Goal: Find specific page/section: Find specific page/section

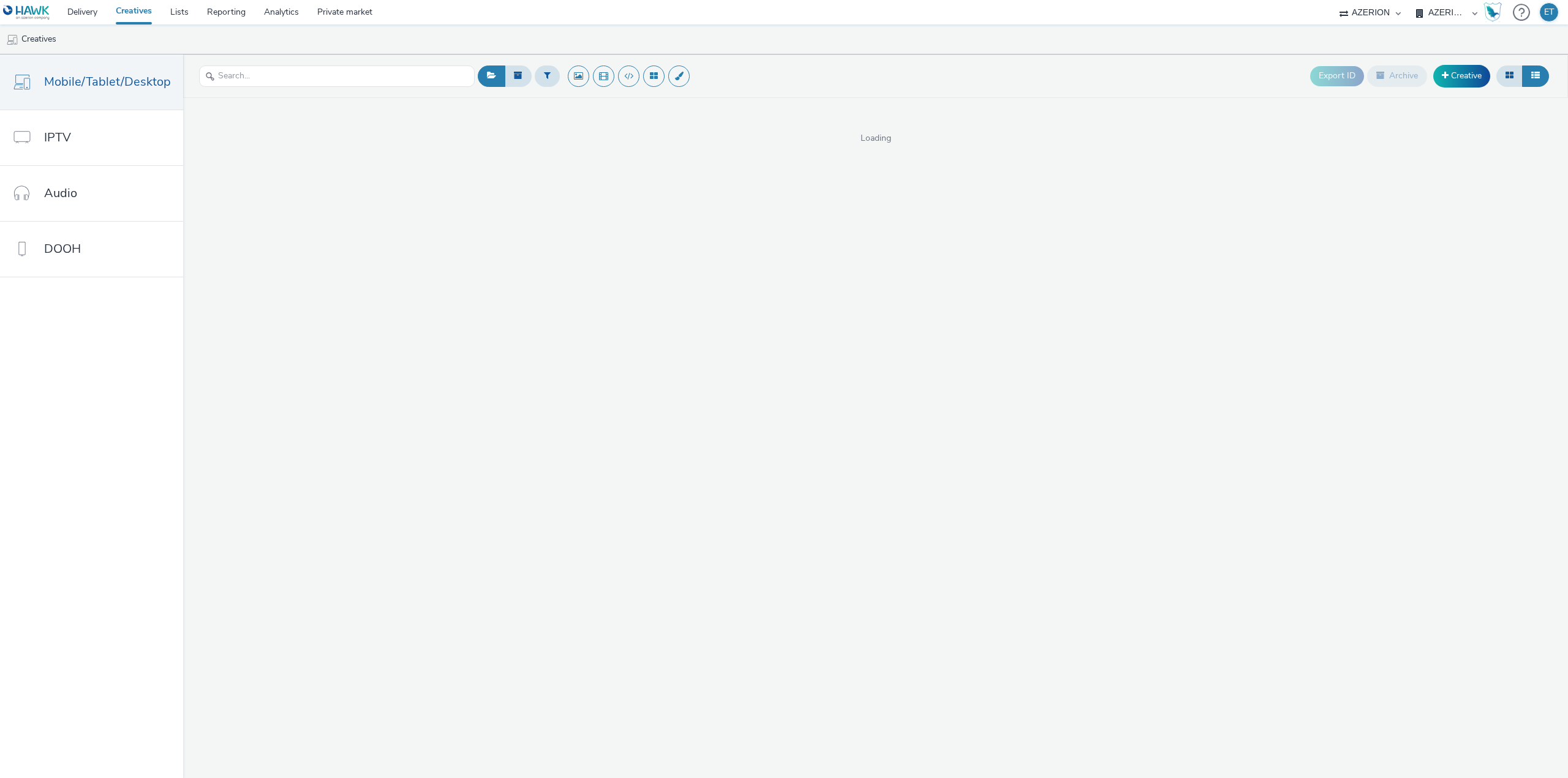
select select "79162ed7-0017-4339-93b0-3399b708648f"
click at [372, 83] on input "text" at bounding box center [337, 76] width 276 height 22
type input "leclerc_"
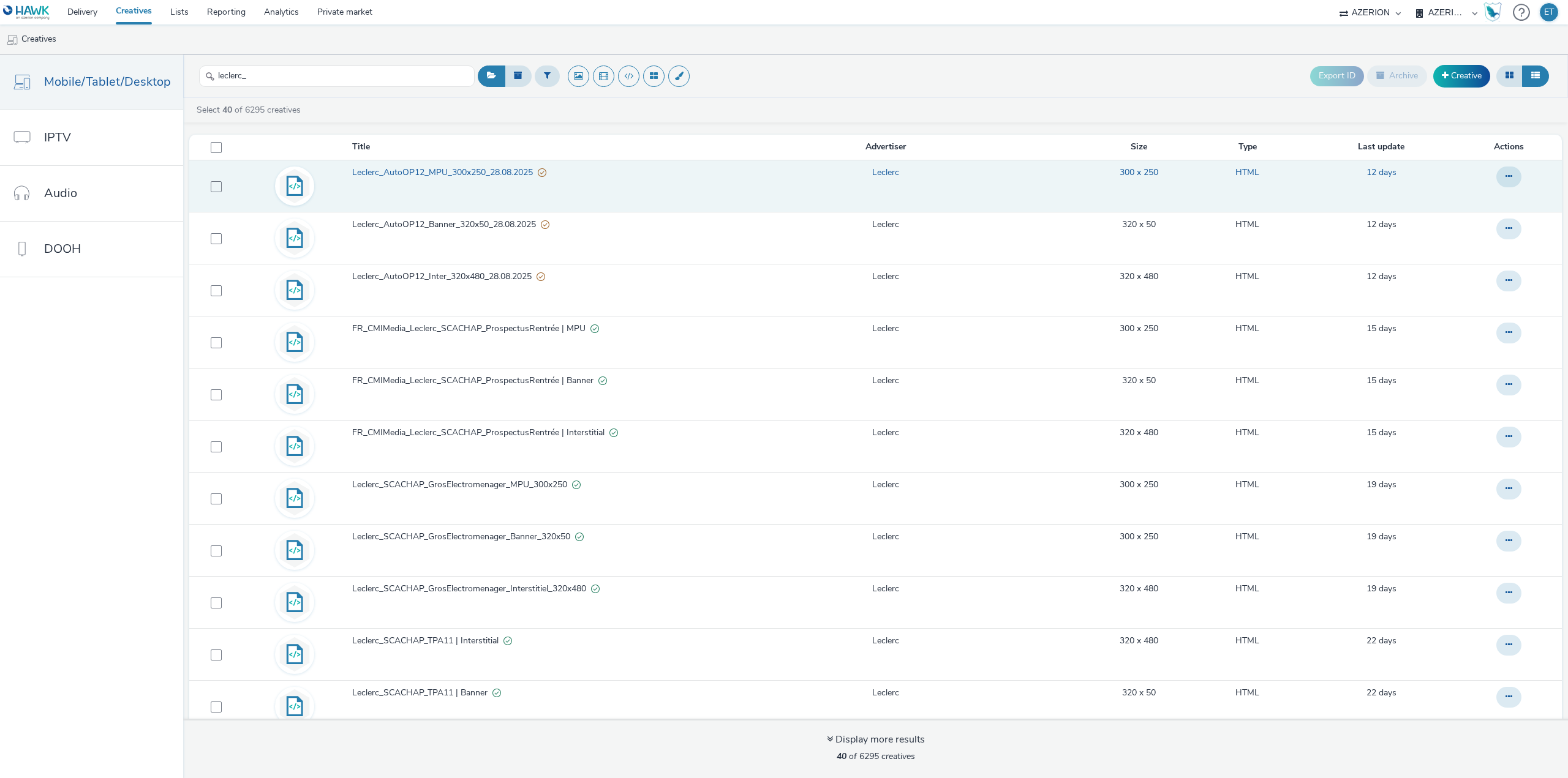
click at [448, 164] on td "Leclerc_AutoOP12_MPU_300x250_28.08.2025" at bounding box center [519, 186] width 337 height 52
click at [448, 172] on span "Leclerc_AutoOP12_MPU_300x250_28.08.2025" at bounding box center [445, 172] width 186 height 12
